Goal: Task Accomplishment & Management: Use online tool/utility

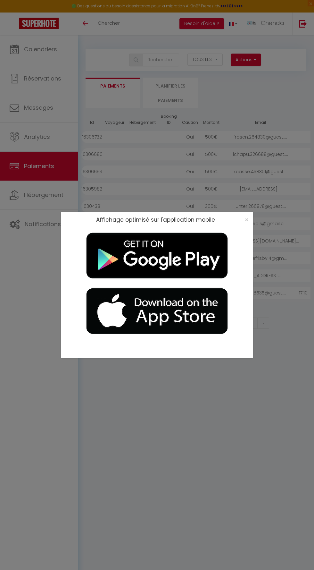
select select "2"
select select "0"
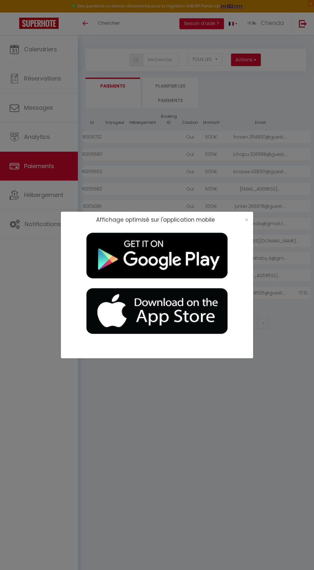
select select "0"
select select
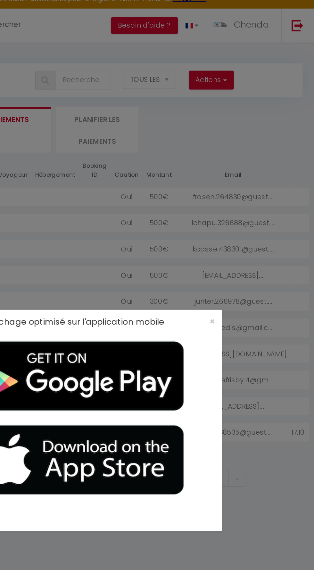
click at [261, 103] on div "Affichage optimisé sur l'application mobile ×" at bounding box center [157, 285] width 314 height 570
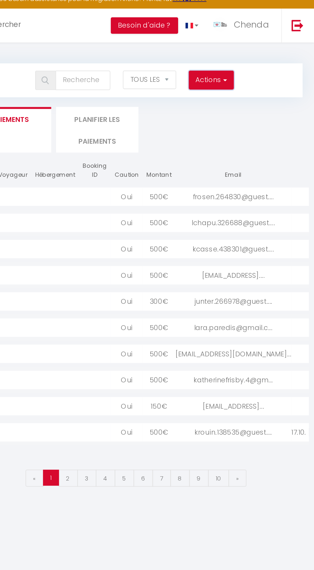
click at [249, 59] on button "Actions" at bounding box center [246, 60] width 30 height 13
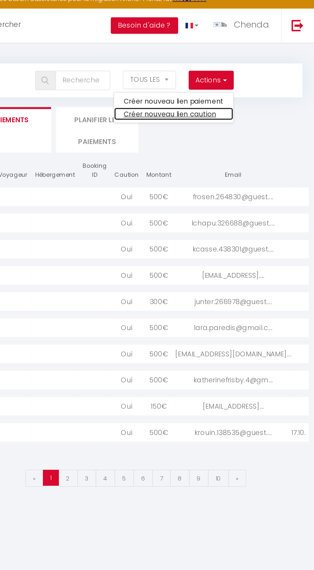
click at [233, 81] on link "Créer nouveau lien caution" at bounding box center [221, 82] width 79 height 8
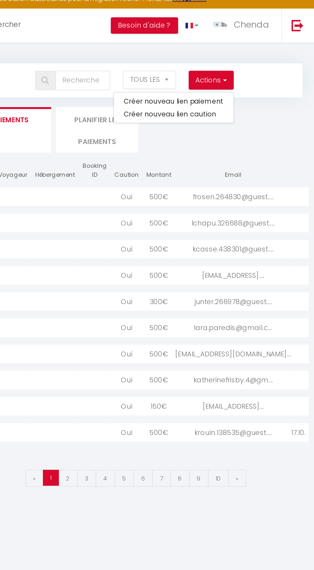
select select
select select "other"
select select "692"
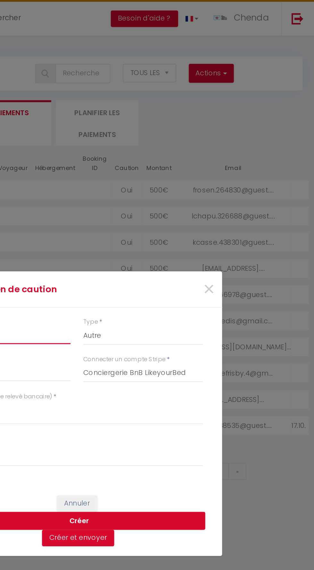
click at [132, 234] on input "Montant" at bounding box center [113, 234] width 79 height 12
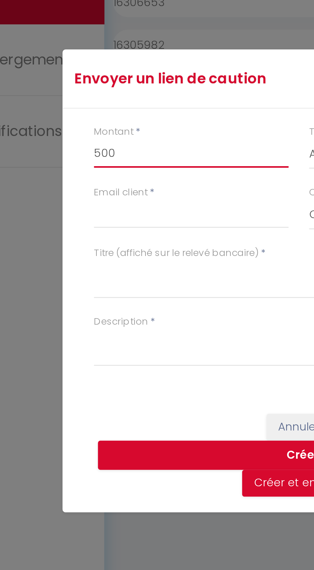
type input "500"
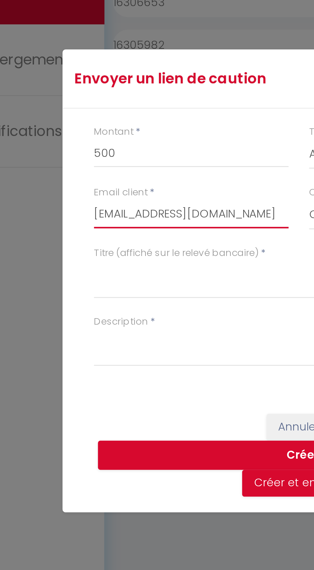
type input "[EMAIL_ADDRESS][DOMAIN_NAME]"
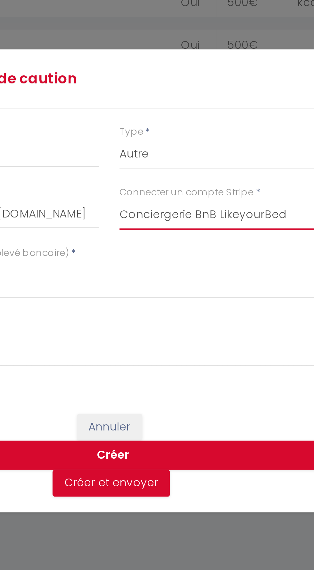
click at [226, 261] on select "Conciergerie BnB LikeyourBed" at bounding box center [200, 258] width 79 height 12
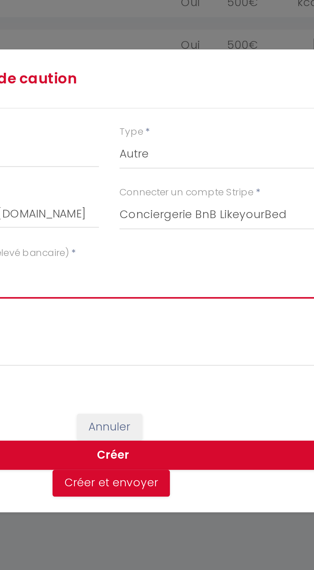
click at [134, 283] on textarea "Titre (affiché sur le relevé bancaire)" at bounding box center [157, 284] width 167 height 15
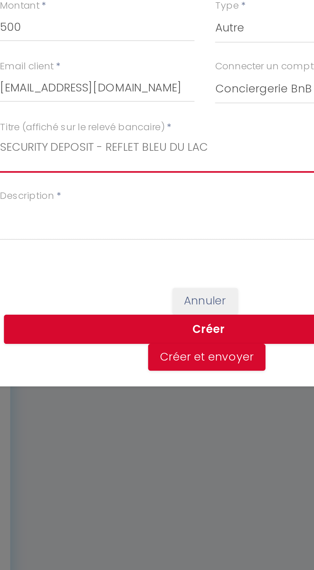
type textarea "SECURITY DEPOSIT - REFLET BLEU DU LAC"
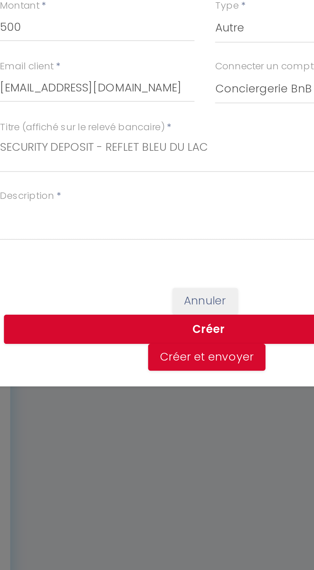
click at [92, 312] on div "Envoyer un lien de caution × Montant * 500 Type * Nuits Frais de ménage Taxe de…" at bounding box center [157, 285] width 193 height 570
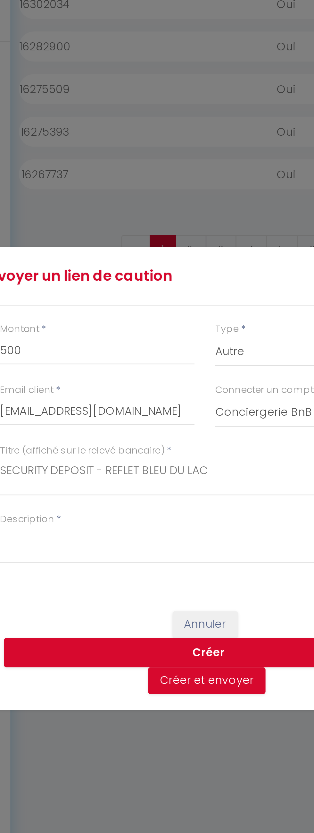
click at [140, 445] on div "Envoyer un lien de caution × Montant * 500 Type * Nuits Frais de ménage Taxe de…" at bounding box center [157, 416] width 193 height 833
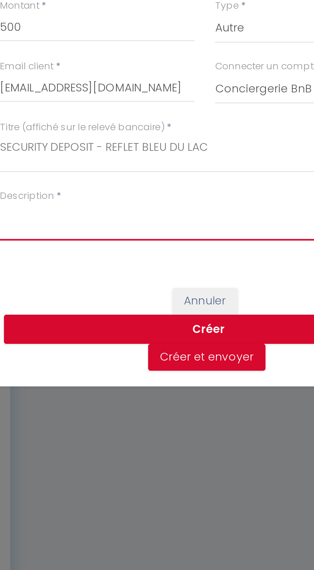
click at [94, 311] on textarea "Description" at bounding box center [157, 312] width 167 height 15
type textarea "14.10. Reflet bleu du lac. [PERSON_NAME]"
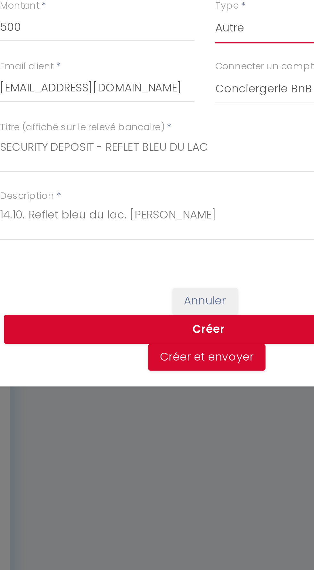
click at [166, 240] on select "Nuits Frais de ménage Taxe de séjour [GEOGRAPHIC_DATA]" at bounding box center [200, 234] width 79 height 12
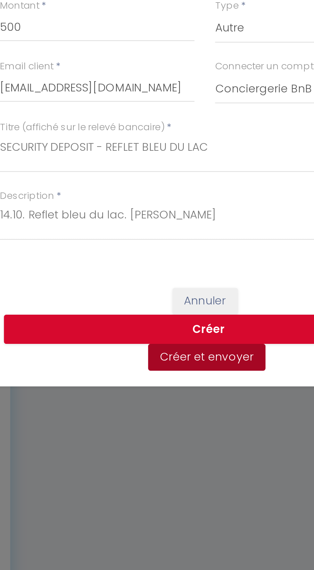
click at [162, 366] on button "Créer et envoyer" at bounding box center [158, 367] width 48 height 11
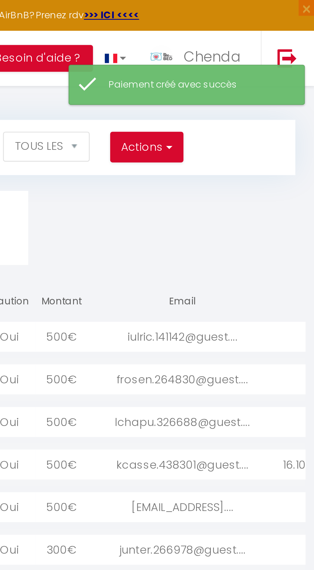
click at [256, 137] on div "iulric.141142@guest...." at bounding box center [260, 137] width 77 height 12
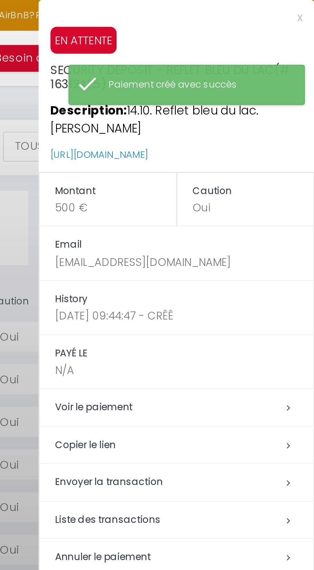
click at [226, 177] on h5 "Copier le lien" at bounding box center [261, 180] width 105 height 7
